Goal: Information Seeking & Learning: Learn about a topic

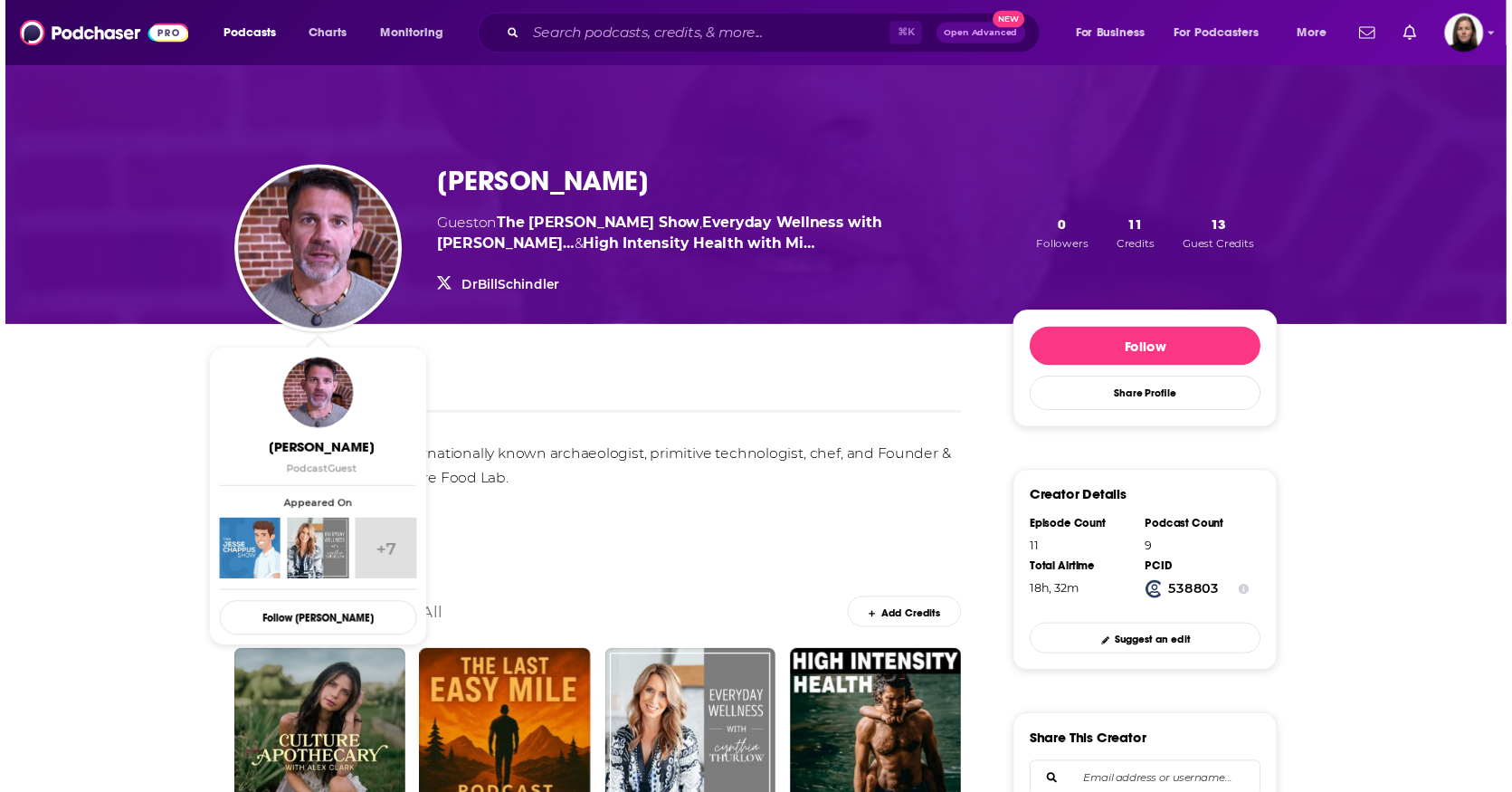
scroll to position [13, 0]
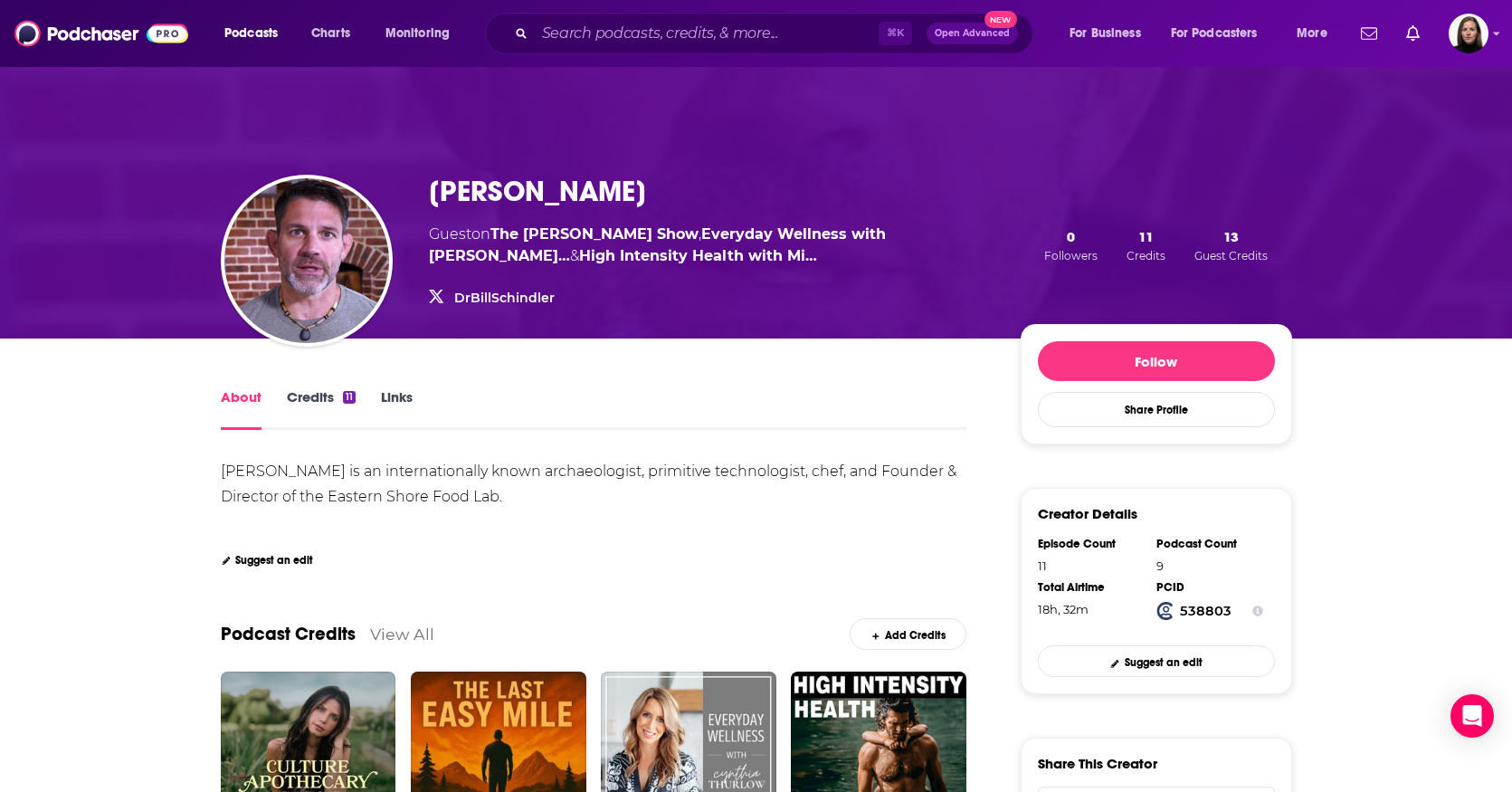
click at [107, 218] on div "Dr. Bill Schindler Guest on The Jesse Chappus Show , Everyday Wellness with Cyn…" at bounding box center [756, 195] width 1512 height 286
click at [621, 33] on input "Search podcasts, credits, & more..." at bounding box center [706, 34] width 343 height 29
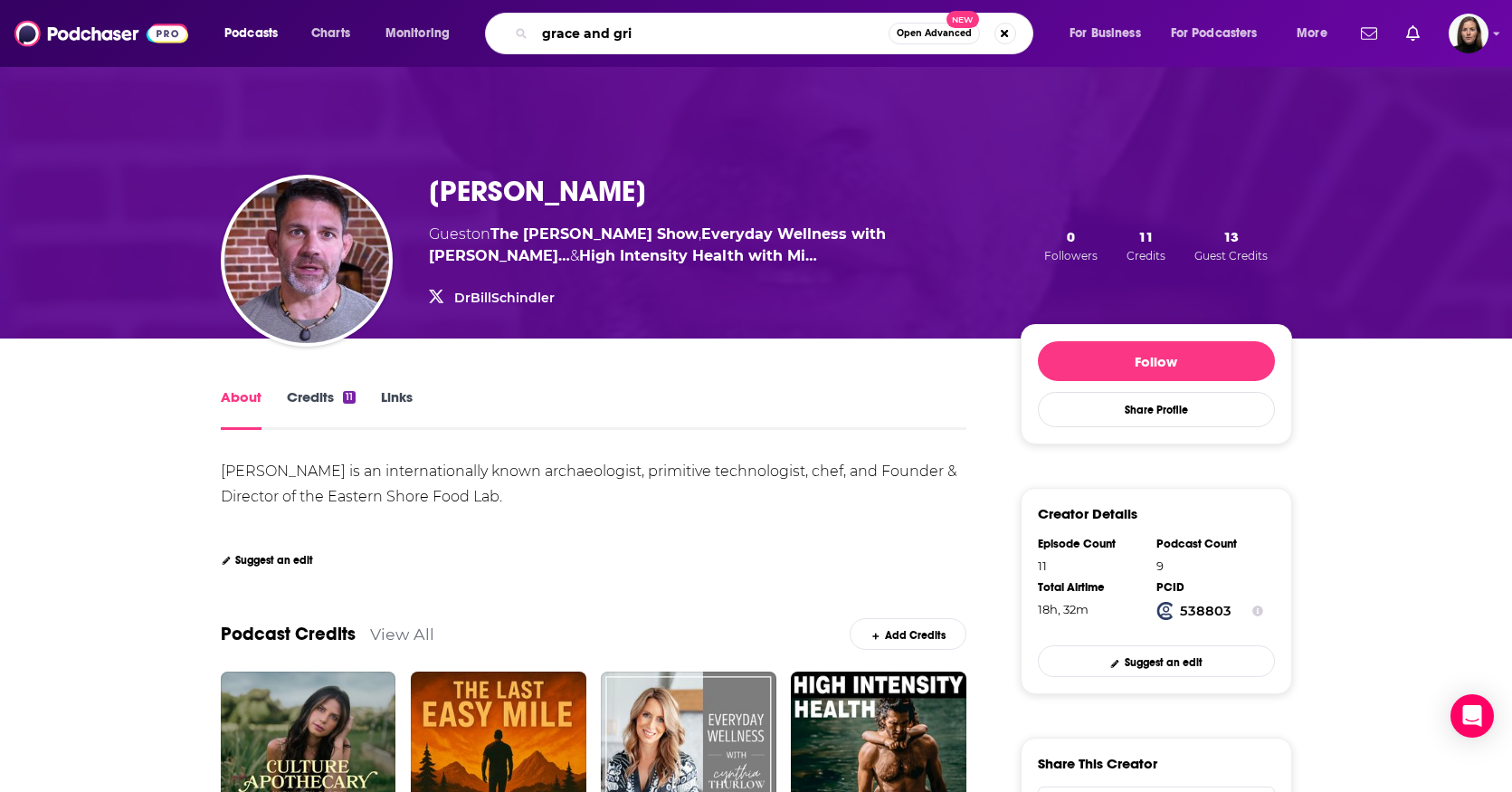
type input "grace and grit"
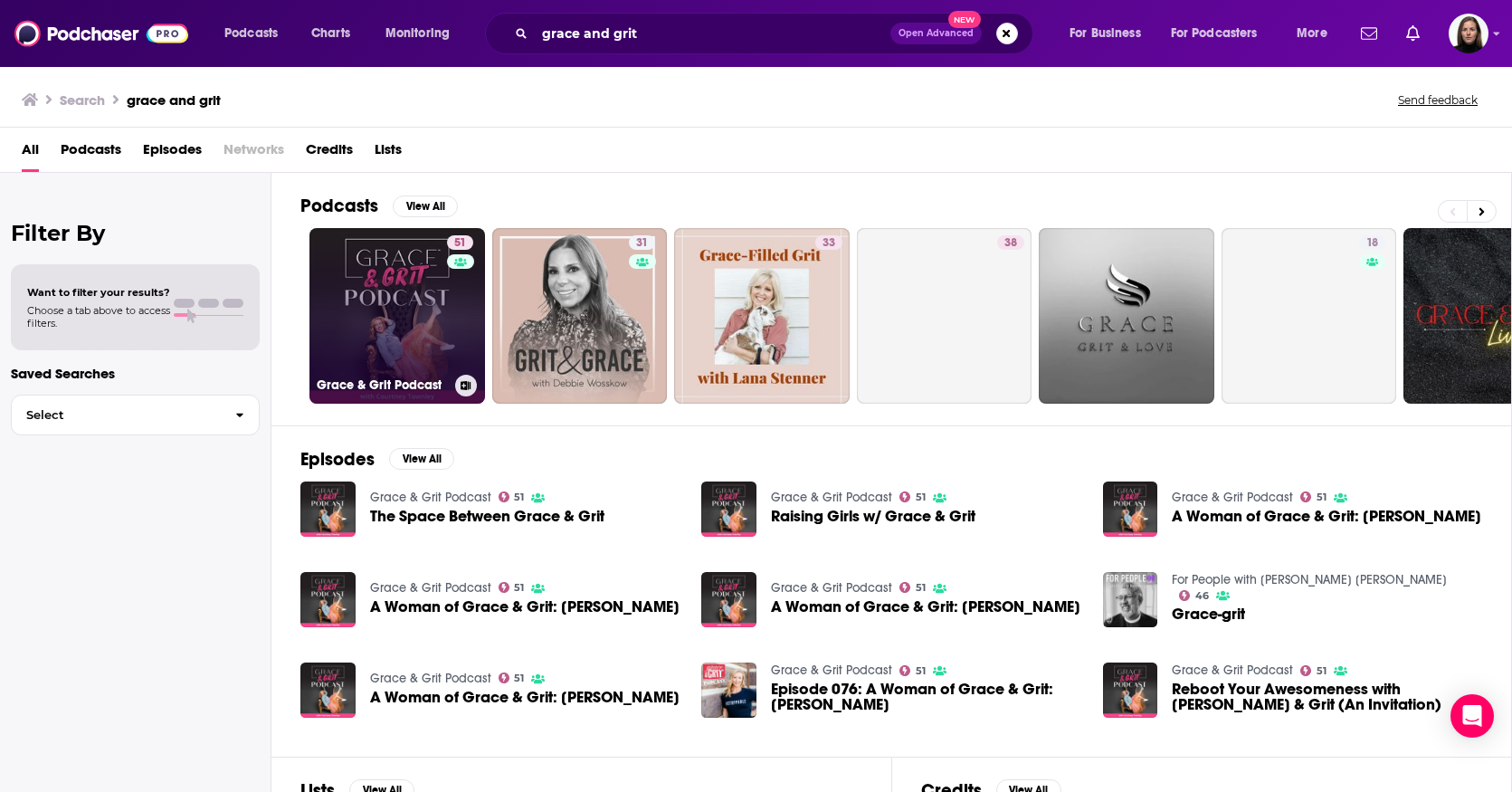
click at [432, 314] on link "51 Grace & Grit Podcast" at bounding box center [397, 316] width 176 height 176
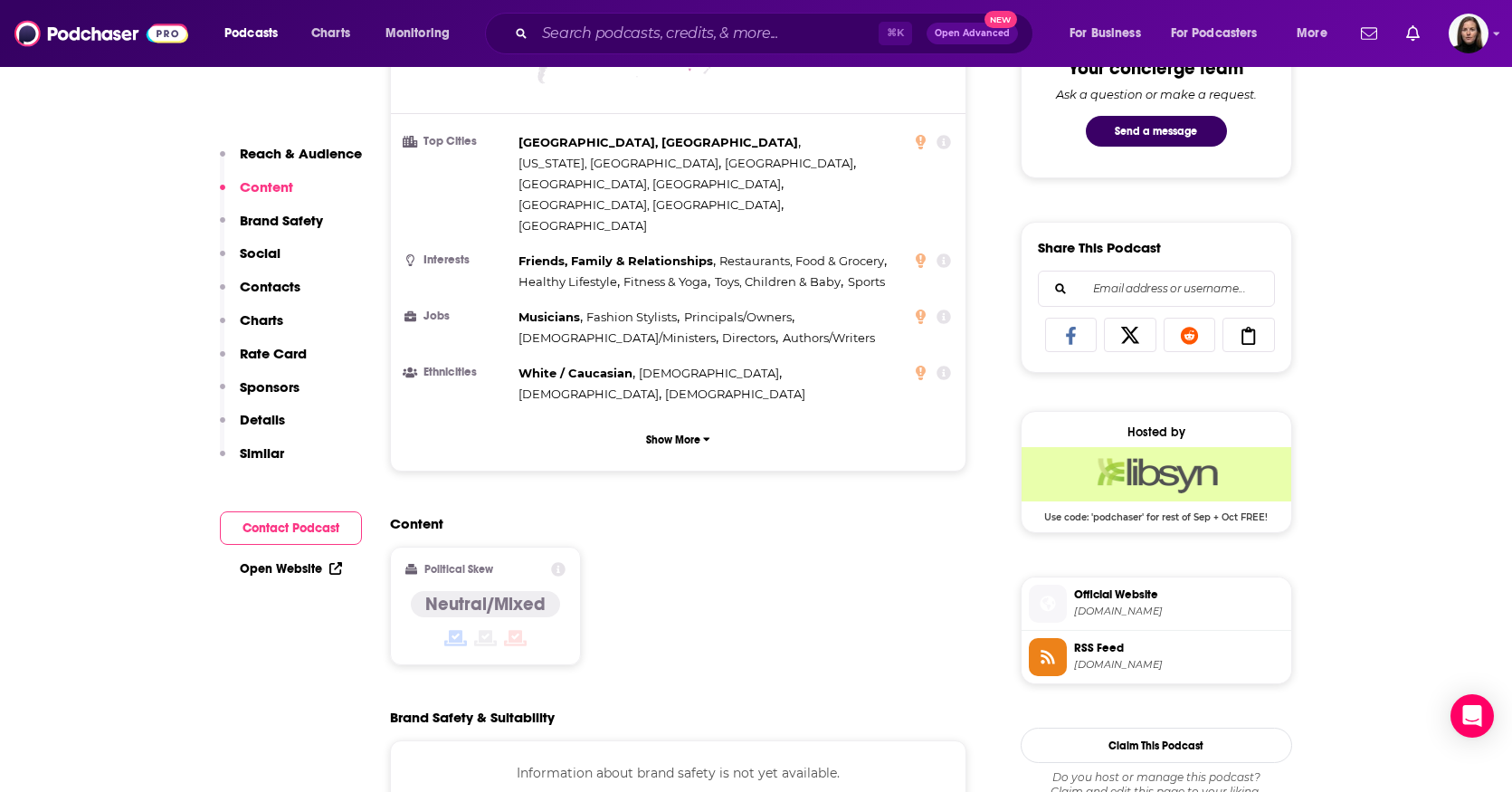
scroll to position [675, 0]
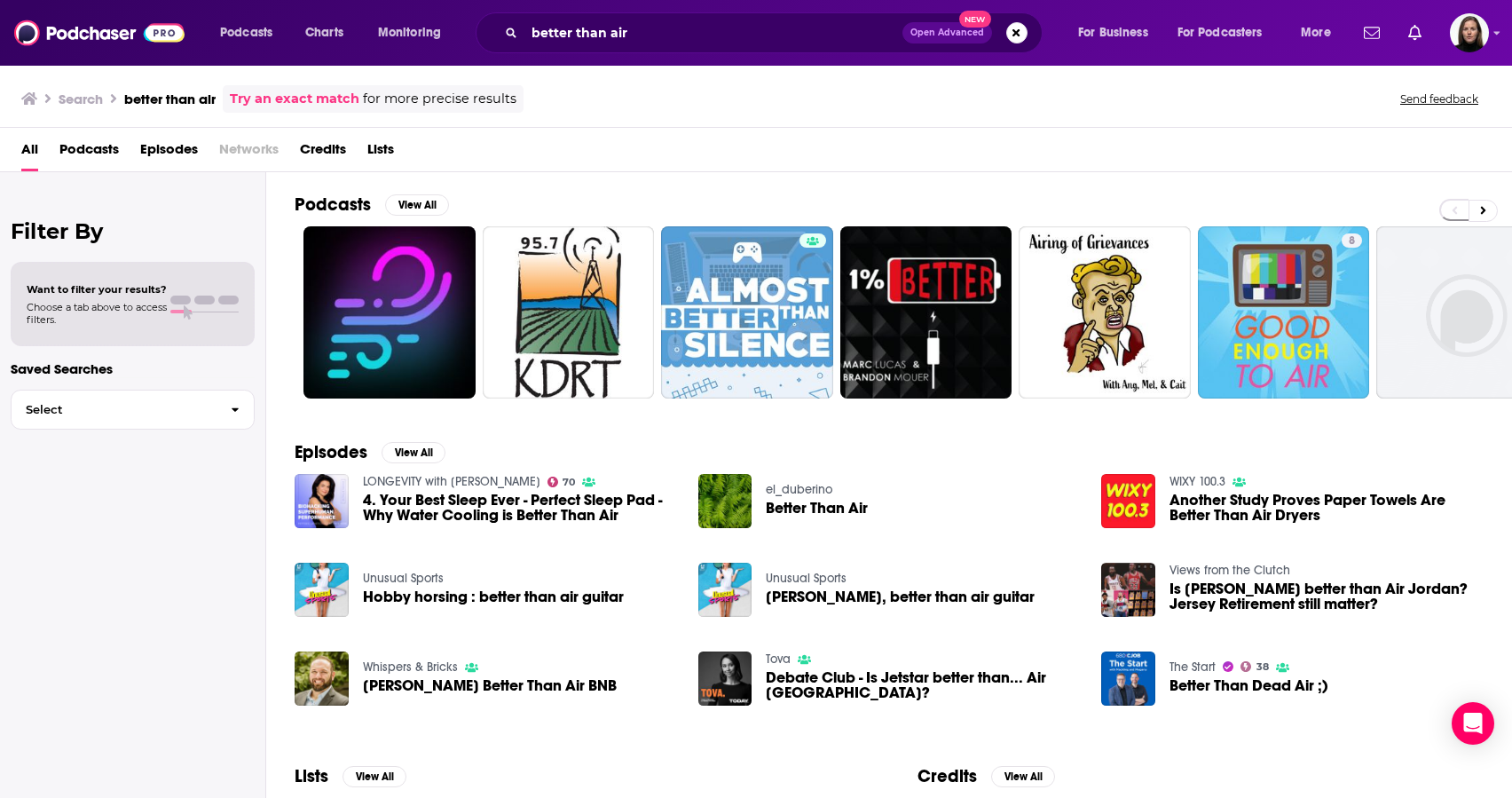
scroll to position [101, 0]
